Goal: Transaction & Acquisition: Book appointment/travel/reservation

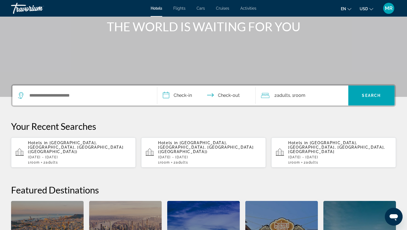
scroll to position [69, 0]
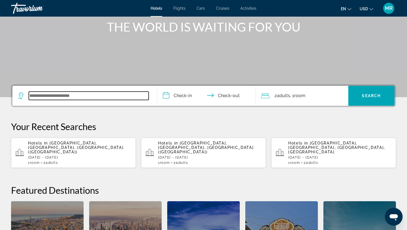
click at [66, 99] on input "Search widget" at bounding box center [89, 96] width 120 height 8
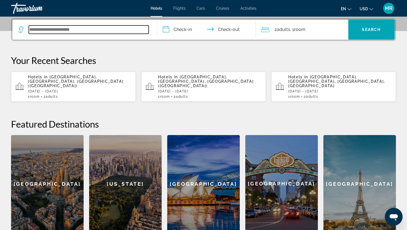
scroll to position [135, 0]
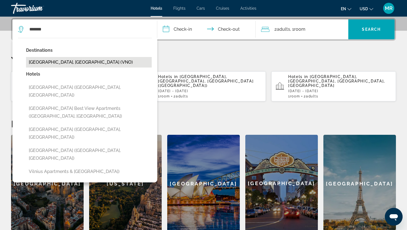
click at [66, 62] on button "[GEOGRAPHIC_DATA], [GEOGRAPHIC_DATA] (VNO)" at bounding box center [89, 62] width 126 height 11
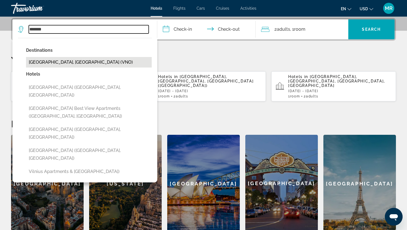
type input "**********"
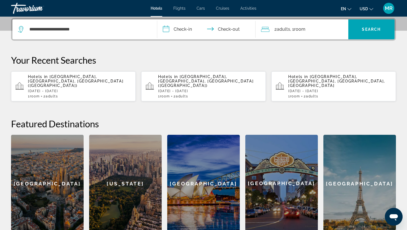
click at [175, 26] on input "**********" at bounding box center [207, 30] width 100 height 22
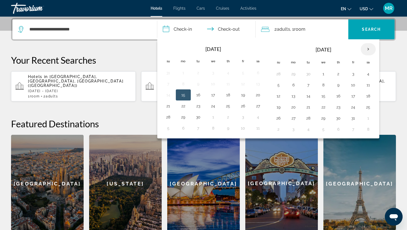
click at [368, 49] on th "Next month" at bounding box center [368, 49] width 15 height 12
click at [310, 108] on button "20" at bounding box center [308, 107] width 9 height 8
click at [298, 110] on button "19" at bounding box center [293, 107] width 9 height 8
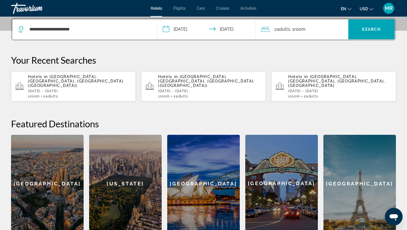
click at [182, 25] on input "**********" at bounding box center [207, 30] width 100 height 22
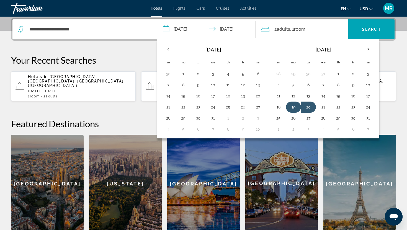
click at [294, 108] on button "19" at bounding box center [293, 107] width 9 height 8
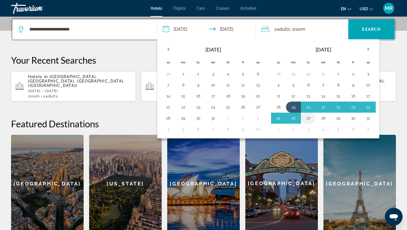
click at [308, 120] on button "27" at bounding box center [308, 118] width 9 height 8
type input "**********"
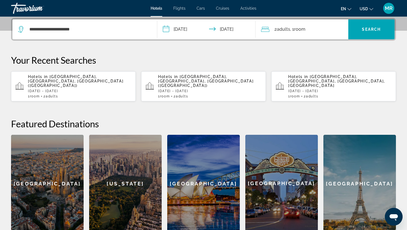
click at [328, 34] on div "2 Adult Adults , 1 Room rooms" at bounding box center [304, 29] width 87 height 20
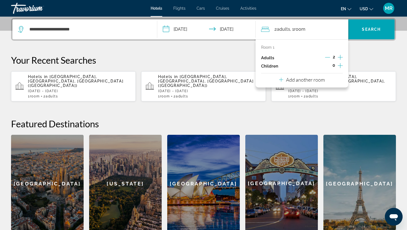
click at [341, 65] on icon "Increment children" at bounding box center [340, 65] width 5 height 7
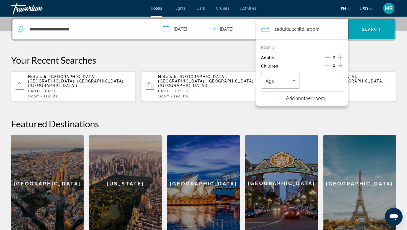
click at [341, 65] on icon "Increment children" at bounding box center [340, 65] width 5 height 7
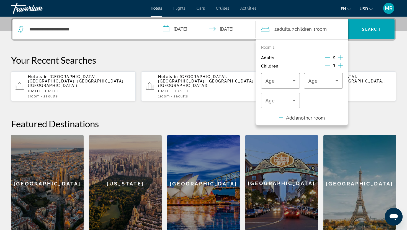
click at [329, 65] on icon "Decrement children" at bounding box center [327, 65] width 5 height 5
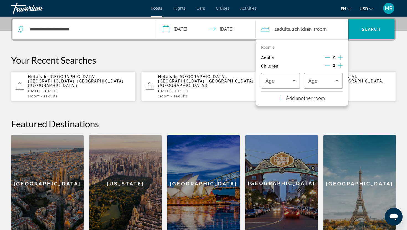
click at [294, 71] on div "Room 1 Adults 2 Children 2 Age Age" at bounding box center [302, 66] width 82 height 43
click at [294, 78] on icon "Travelers: 2 adults, 2 children" at bounding box center [294, 81] width 7 height 7
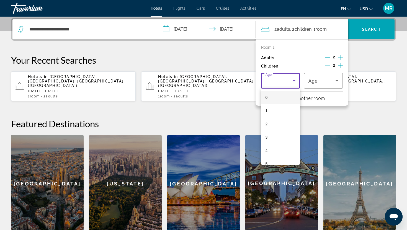
scroll to position [167, 0]
drag, startPoint x: 279, startPoint y: 117, endPoint x: 280, endPoint y: 131, distance: 13.3
click at [280, 131] on div "0 1 2 3 4 5 6 7 8 9 10 11 12 13 14 15 16 17" at bounding box center [280, 127] width 39 height 76
click at [280, 131] on mat-option "15" at bounding box center [280, 129] width 39 height 13
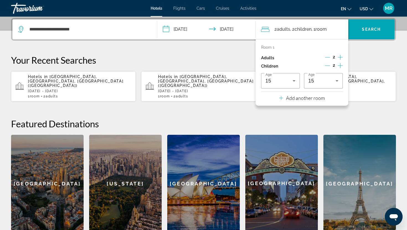
click at [326, 65] on icon "Decrement children" at bounding box center [327, 65] width 5 height 5
click at [341, 58] on icon "Increment adults" at bounding box center [340, 57] width 5 height 7
click at [290, 102] on button "Add another room" at bounding box center [302, 97] width 46 height 11
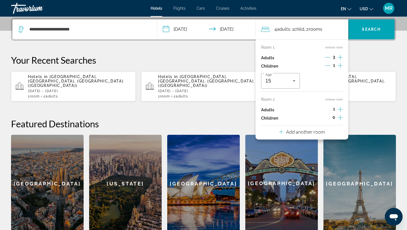
click at [326, 58] on icon "Decrement adults" at bounding box center [327, 57] width 5 height 5
click at [327, 64] on icon "Decrement children" at bounding box center [327, 65] width 5 height 5
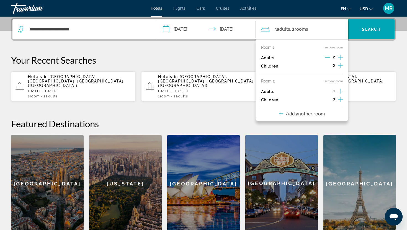
click at [339, 103] on button "Increment children" at bounding box center [340, 100] width 5 height 8
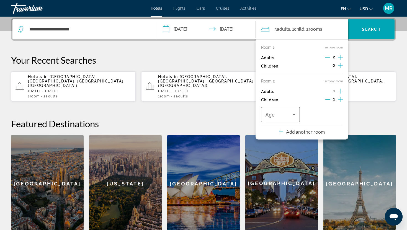
click at [290, 107] on div "Travelers: 3 adults, 1 child" at bounding box center [281, 115] width 30 height 16
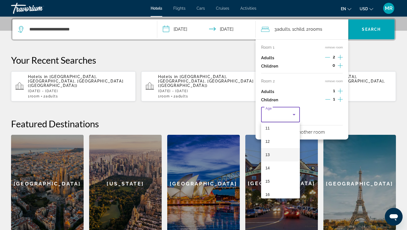
scroll to position [151, 0]
click at [272, 179] on mat-option "15" at bounding box center [280, 179] width 39 height 13
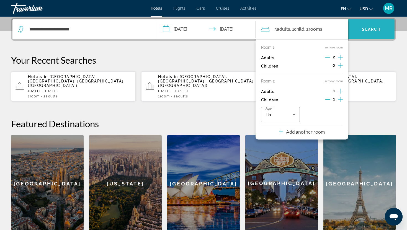
click at [377, 30] on span "Search" at bounding box center [371, 29] width 19 height 4
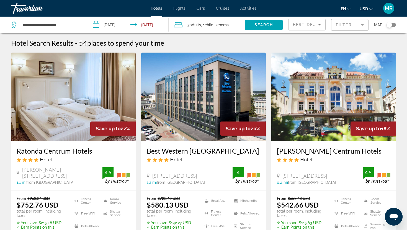
click at [390, 25] on div "Toggle map" at bounding box center [389, 25] width 6 height 6
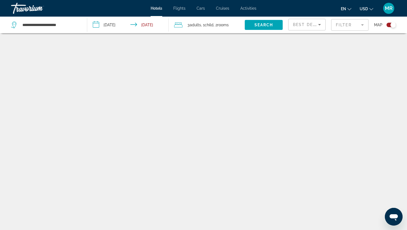
scroll to position [33, 0]
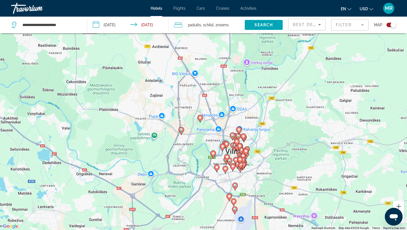
click at [182, 133] on icon "Main content" at bounding box center [181, 130] width 5 height 7
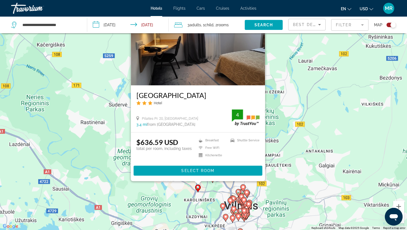
scroll to position [48, 0]
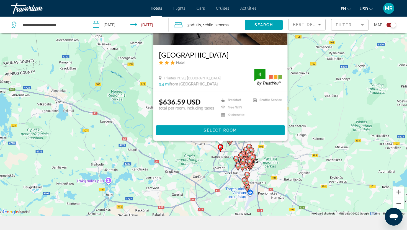
click at [289, 163] on div "To activate drag with keyboard, press Alt + Enter. Once in keyboard drag state,…" at bounding box center [203, 101] width 407 height 230
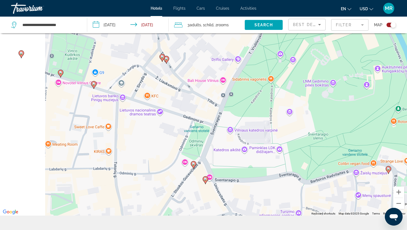
drag, startPoint x: 186, startPoint y: 99, endPoint x: 265, endPoint y: 154, distance: 96.2
click at [265, 154] on div "To activate drag with keyboard, press Alt + Enter. Once in keyboard drag state,…" at bounding box center [203, 101] width 407 height 230
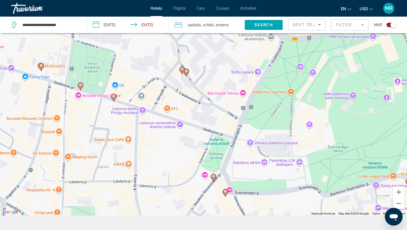
click at [187, 73] on image "Main content" at bounding box center [186, 71] width 3 height 3
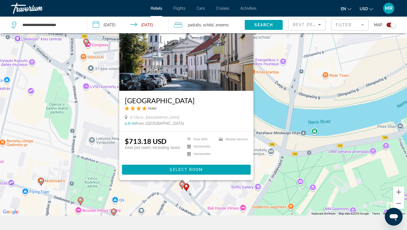
click at [182, 186] on icon "Main content" at bounding box center [182, 185] width 5 height 7
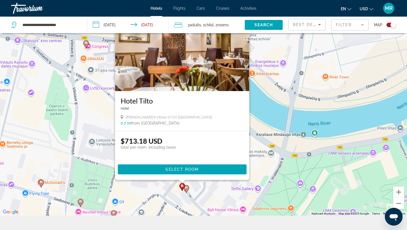
click at [187, 189] on image "Main content" at bounding box center [186, 187] width 3 height 3
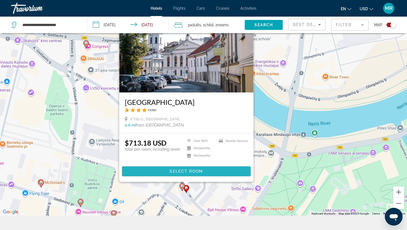
click at [191, 173] on span "Select Room" at bounding box center [186, 171] width 33 height 4
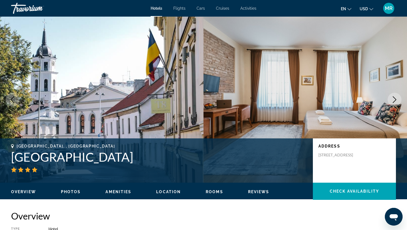
click at [391, 98] on icon "Next image" at bounding box center [394, 99] width 7 height 7
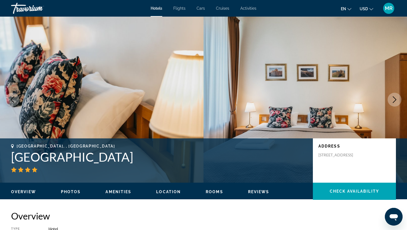
click at [391, 98] on icon "Next image" at bounding box center [394, 99] width 7 height 7
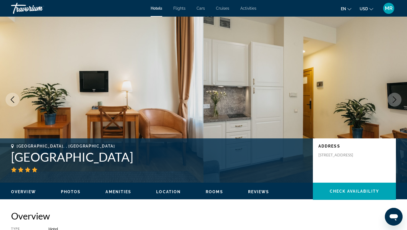
click at [391, 98] on icon "Next image" at bounding box center [394, 99] width 7 height 7
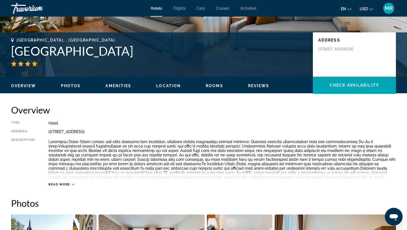
scroll to position [134, 0]
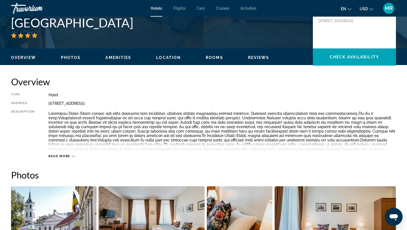
click at [63, 154] on button "Read more" at bounding box center [61, 156] width 26 height 4
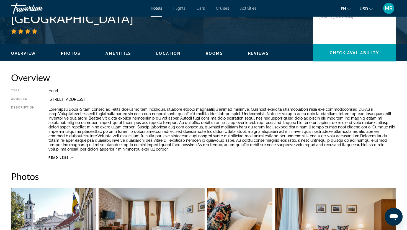
scroll to position [139, 0]
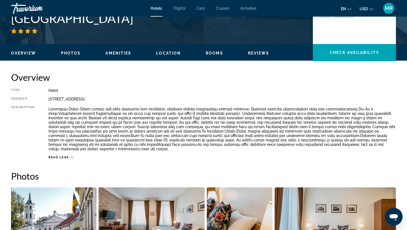
click at [220, 60] on div "Overview Photos Amenities Location Rooms Reviews Check Availability" at bounding box center [203, 52] width 407 height 17
click at [216, 54] on span "Rooms" at bounding box center [214, 53] width 17 height 4
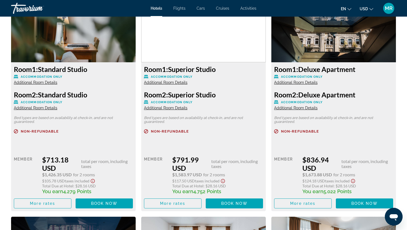
scroll to position [797, 0]
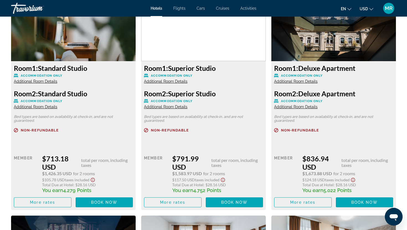
click at [93, 179] on icon "Show Taxes and Fees disclaimer" at bounding box center [92, 179] width 7 height 5
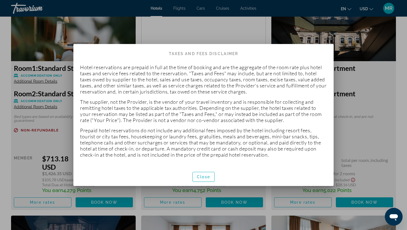
scroll to position [0, 0]
click at [202, 178] on span "Close" at bounding box center [203, 177] width 13 height 4
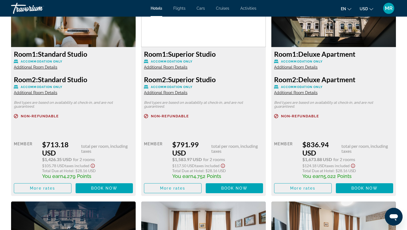
scroll to position [812, 0]
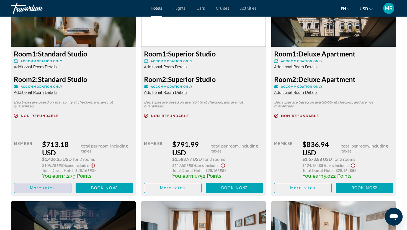
click at [54, 192] on span "Main content" at bounding box center [42, 187] width 57 height 13
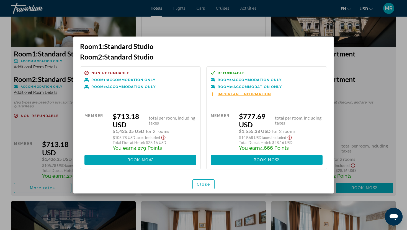
click at [290, 138] on icon "Show Taxes and Fees disclaimer" at bounding box center [290, 138] width 4 height 4
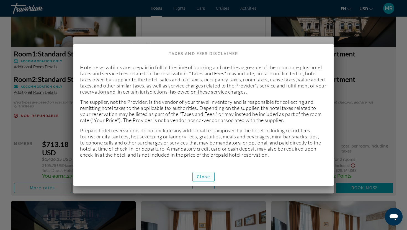
click at [208, 177] on span "Close" at bounding box center [203, 177] width 13 height 4
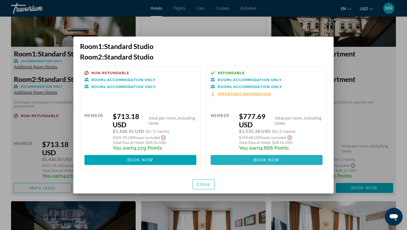
click at [251, 161] on span at bounding box center [267, 159] width 112 height 13
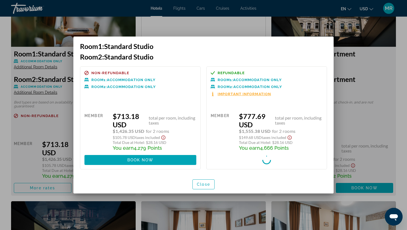
scroll to position [812, 0]
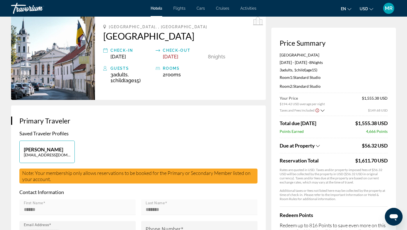
scroll to position [30, 0]
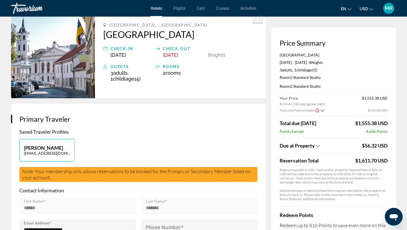
click at [321, 109] on icon "Show Taxes and Fees breakdown" at bounding box center [323, 110] width 4 height 5
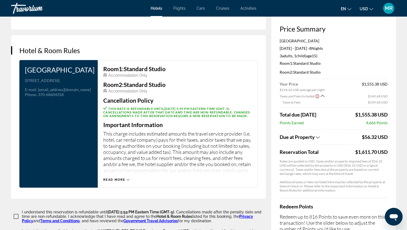
scroll to position [723, 0]
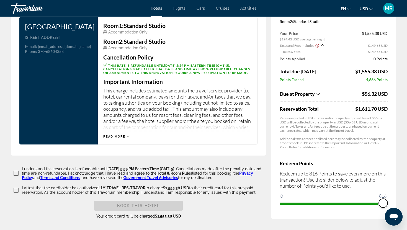
drag, startPoint x: 669, startPoint y: 412, endPoint x: 395, endPoint y: 209, distance: 341.0
click at [385, 198] on span "816" at bounding box center [382, 196] width 9 height 7
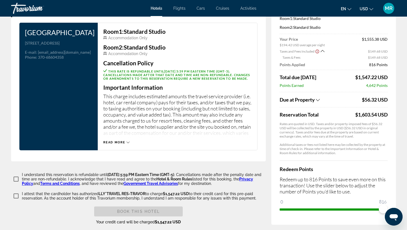
scroll to position [715, 0]
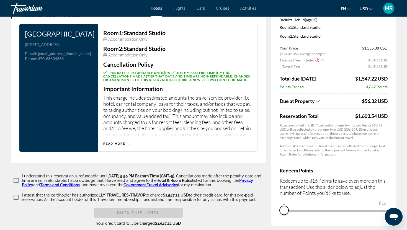
drag, startPoint x: 383, startPoint y: 211, endPoint x: 262, endPoint y: 222, distance: 121.5
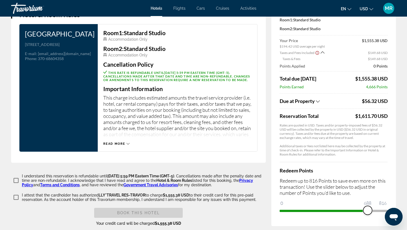
drag, startPoint x: 285, startPoint y: 214, endPoint x: 407, endPoint y: 208, distance: 121.4
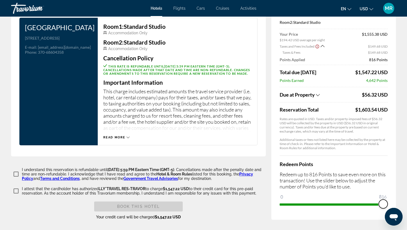
scroll to position [722, 0]
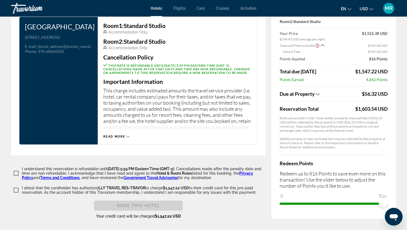
click at [319, 95] on icon "Show Taxes and Fees breakdown" at bounding box center [318, 94] width 4 height 5
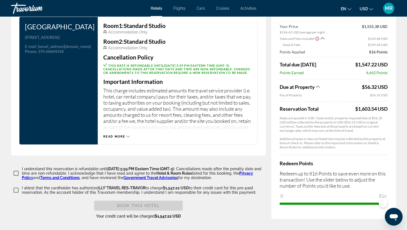
click at [316, 84] on app-property-taxes-new "Due at Property $56.32 USD Pay at Property $56.32 USD Reservation Total $1,603.…" at bounding box center [334, 114] width 108 height 70
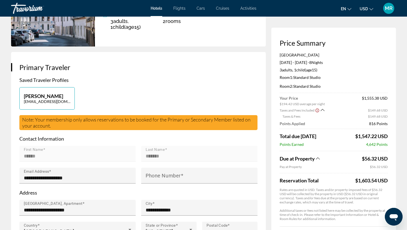
scroll to position [0, 0]
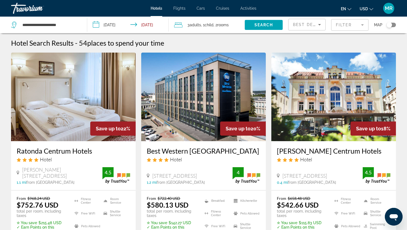
click at [318, 25] on icon "Sort by" at bounding box center [319, 24] width 7 height 7
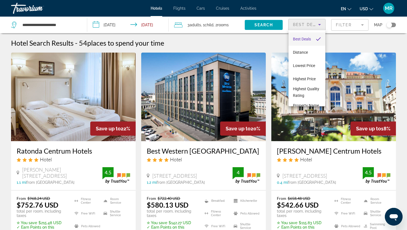
click at [340, 43] on div at bounding box center [203, 115] width 407 height 230
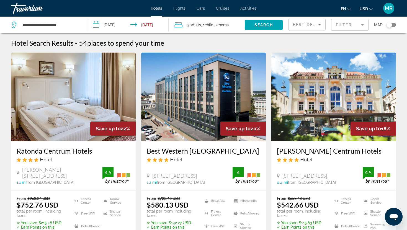
click at [339, 24] on mat-form-field "Filter" at bounding box center [349, 25] width 37 height 12
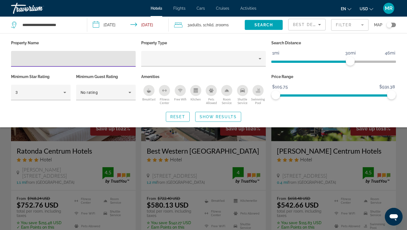
click at [339, 24] on mat-form-field "Filter" at bounding box center [349, 25] width 37 height 12
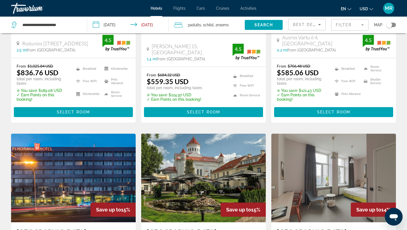
scroll to position [501, 0]
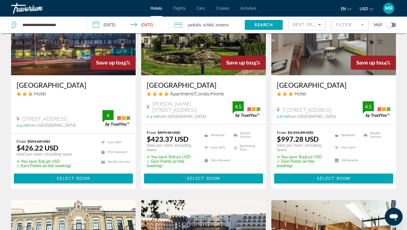
click at [301, 29] on div "Best Deals" at bounding box center [307, 27] width 28 height 16
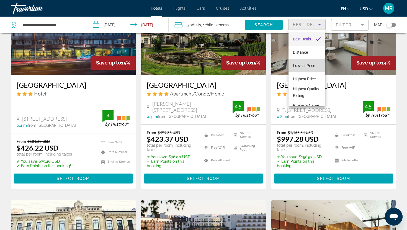
click at [306, 68] on span "Lowest Price" at bounding box center [304, 65] width 22 height 7
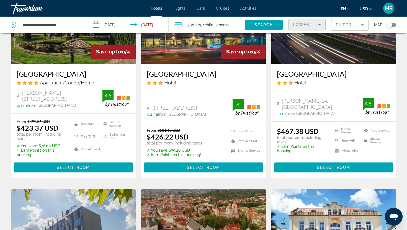
scroll to position [78, 0]
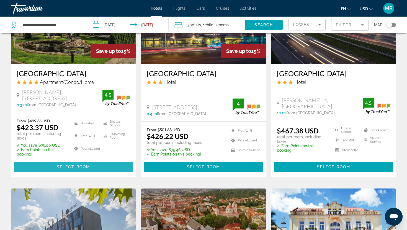
click at [99, 164] on span "Main content" at bounding box center [73, 166] width 119 height 13
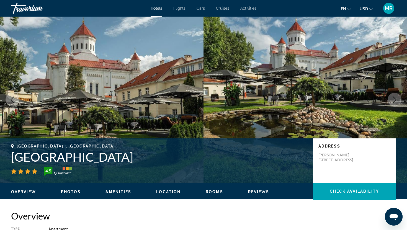
click at [396, 99] on icon "Next image" at bounding box center [394, 99] width 7 height 7
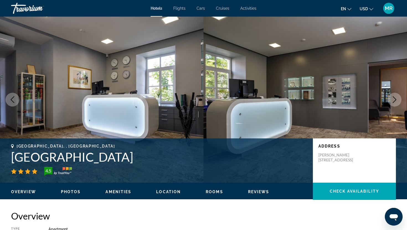
click at [395, 100] on icon "Next image" at bounding box center [395, 99] width 4 height 7
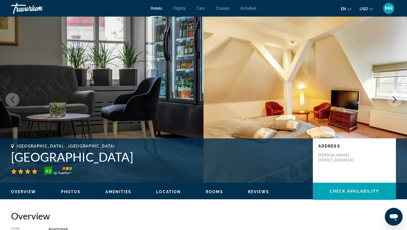
click at [395, 100] on icon "Next image" at bounding box center [395, 99] width 4 height 7
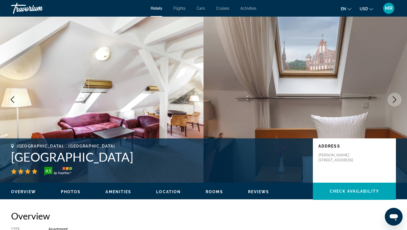
click at [394, 100] on icon "Next image" at bounding box center [394, 99] width 7 height 7
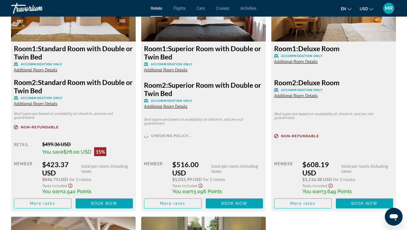
scroll to position [815, 0]
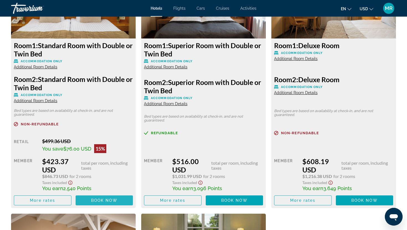
click at [108, 199] on span "Book now" at bounding box center [104, 200] width 26 height 4
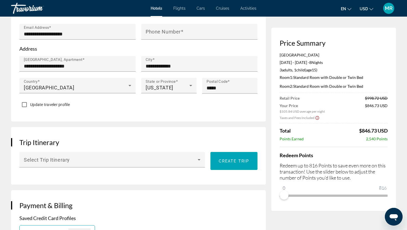
scroll to position [223, 0]
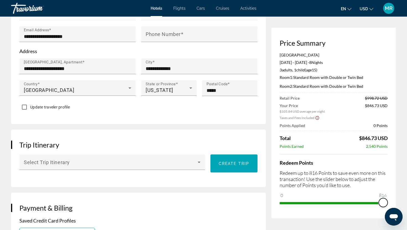
drag, startPoint x: 287, startPoint y: 194, endPoint x: 407, endPoint y: 200, distance: 120.3
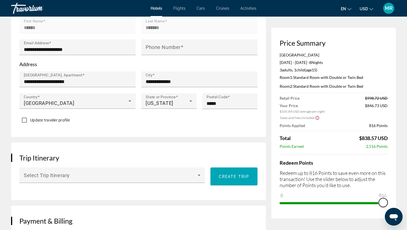
scroll to position [0, 0]
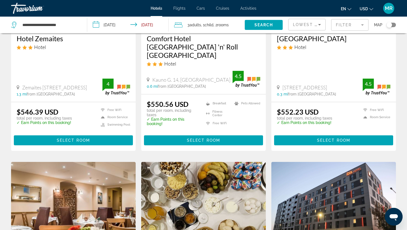
scroll to position [671, 0]
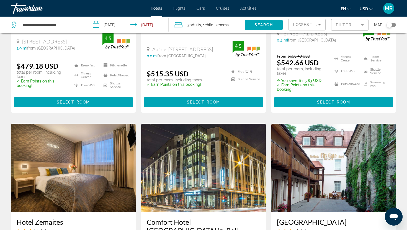
click at [389, 27] on div "Toggle map" at bounding box center [389, 25] width 6 height 6
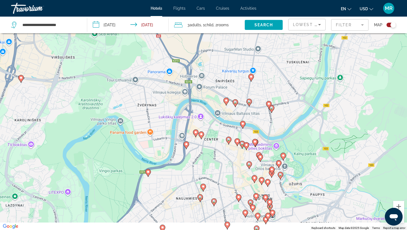
drag, startPoint x: 219, startPoint y: 163, endPoint x: 220, endPoint y: 87, distance: 76.1
click at [220, 87] on div "To activate drag with keyboard, press Alt + Enter. Once in keyboard drag state,…" at bounding box center [203, 115] width 407 height 230
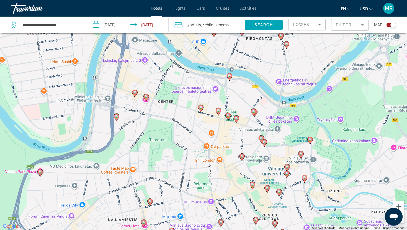
drag, startPoint x: 255, startPoint y: 139, endPoint x: 241, endPoint y: 107, distance: 35.1
click at [241, 107] on div "To activate drag with keyboard, press Alt + Enter. Once in keyboard drag state,…" at bounding box center [203, 115] width 407 height 230
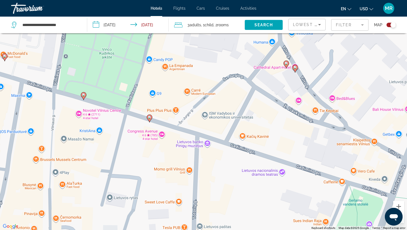
click at [296, 69] on icon "Main content" at bounding box center [295, 68] width 5 height 7
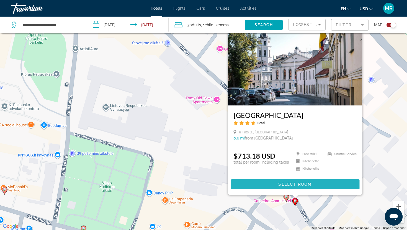
click at [252, 188] on span "Main content" at bounding box center [295, 184] width 129 height 13
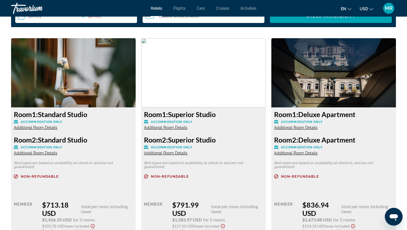
scroll to position [762, 0]
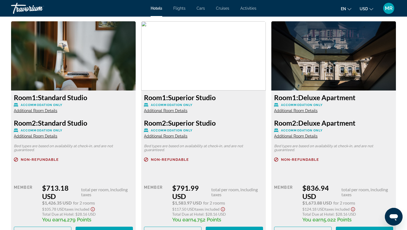
click at [294, 111] on span "Additional Room Details" at bounding box center [295, 111] width 43 height 4
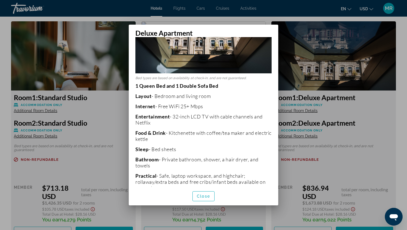
scroll to position [59, 0]
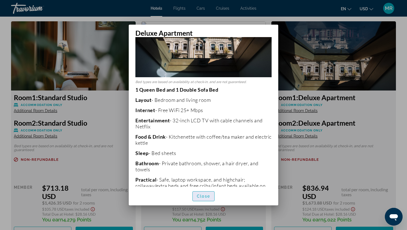
click at [204, 198] on span "button" at bounding box center [204, 196] width 22 height 13
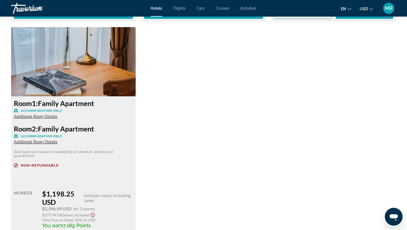
scroll to position [1207, 0]
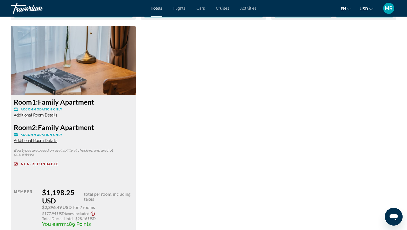
click at [52, 115] on span "Additional Room Details" at bounding box center [35, 115] width 43 height 4
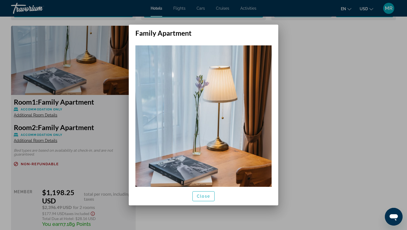
scroll to position [0, 0]
click at [65, 145] on div at bounding box center [203, 115] width 407 height 230
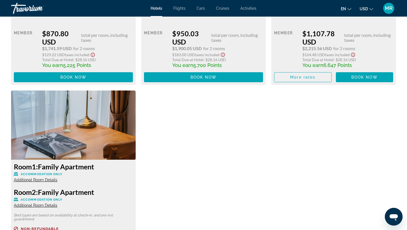
scroll to position [1110, 0]
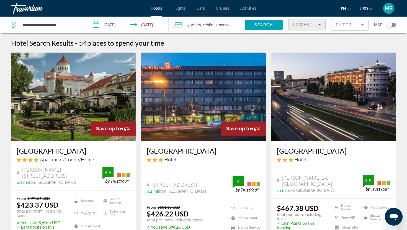
click at [310, 23] on span "Lowest Price" at bounding box center [310, 24] width 35 height 4
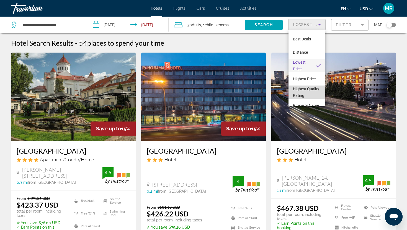
click at [296, 87] on span "Highest Quality Rating" at bounding box center [306, 92] width 26 height 11
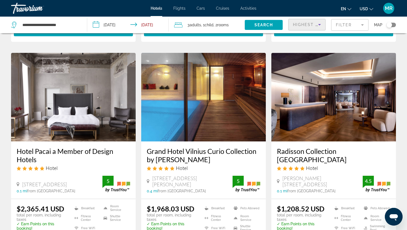
scroll to position [234, 0]
